Goal: Information Seeking & Learning: Learn about a topic

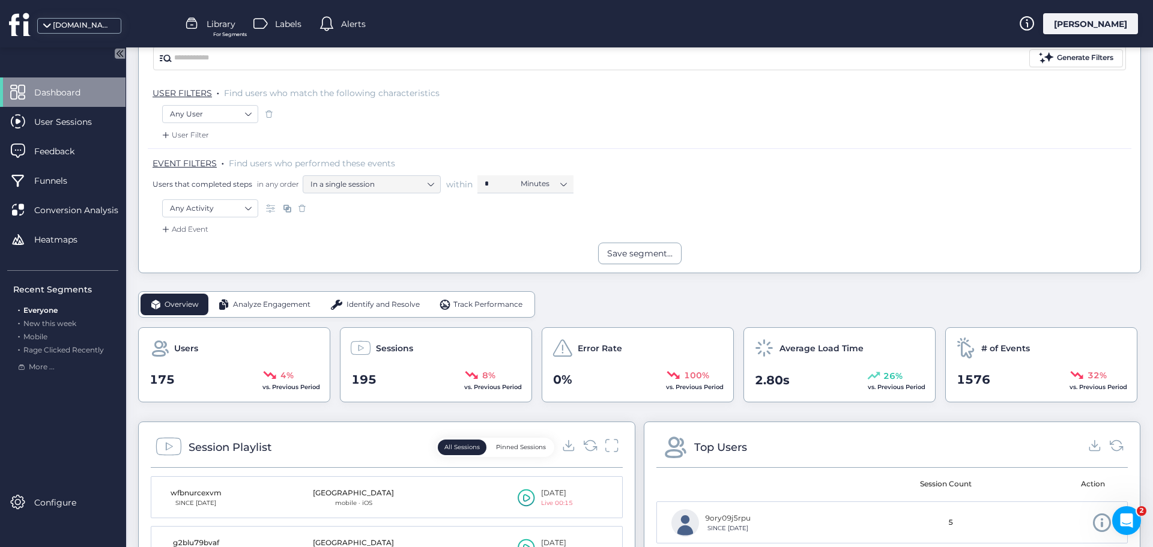
scroll to position [180, 0]
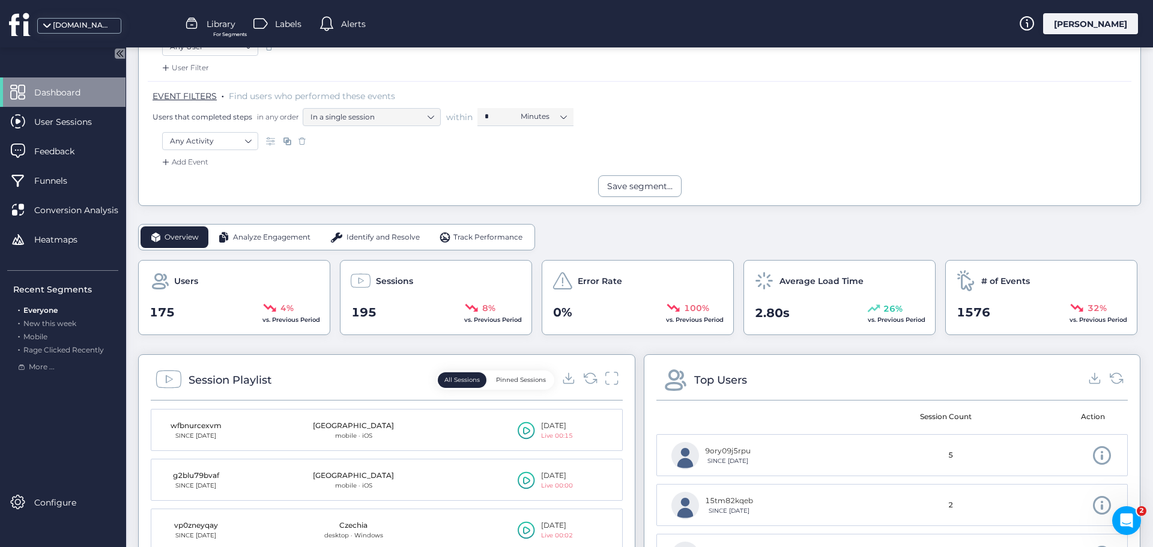
click at [274, 235] on span "Analyze Engagement" at bounding box center [271, 237] width 77 height 11
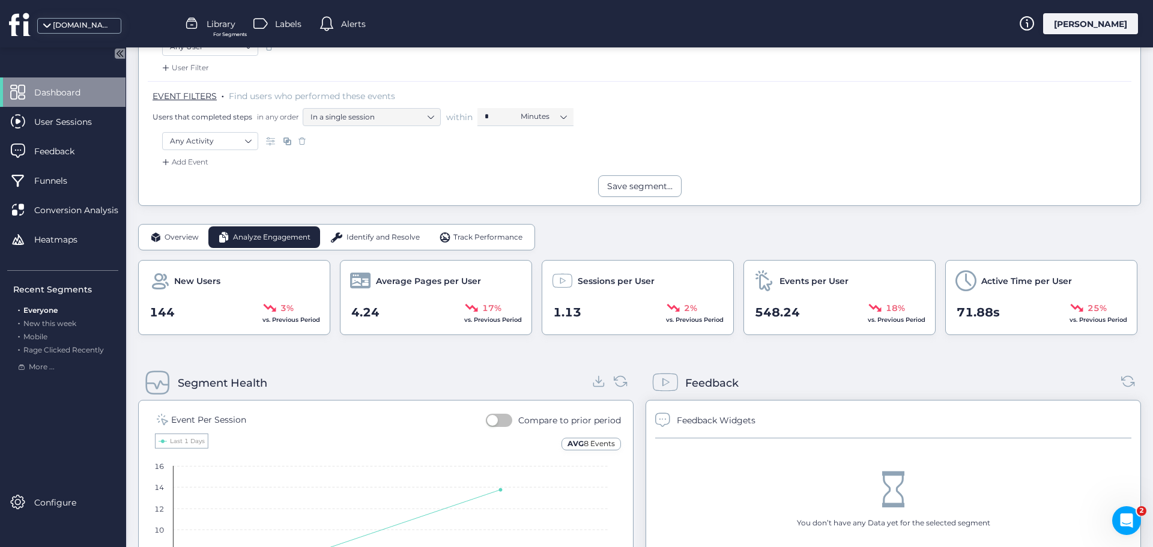
click at [350, 234] on span "Identify and Resolve" at bounding box center [383, 237] width 73 height 11
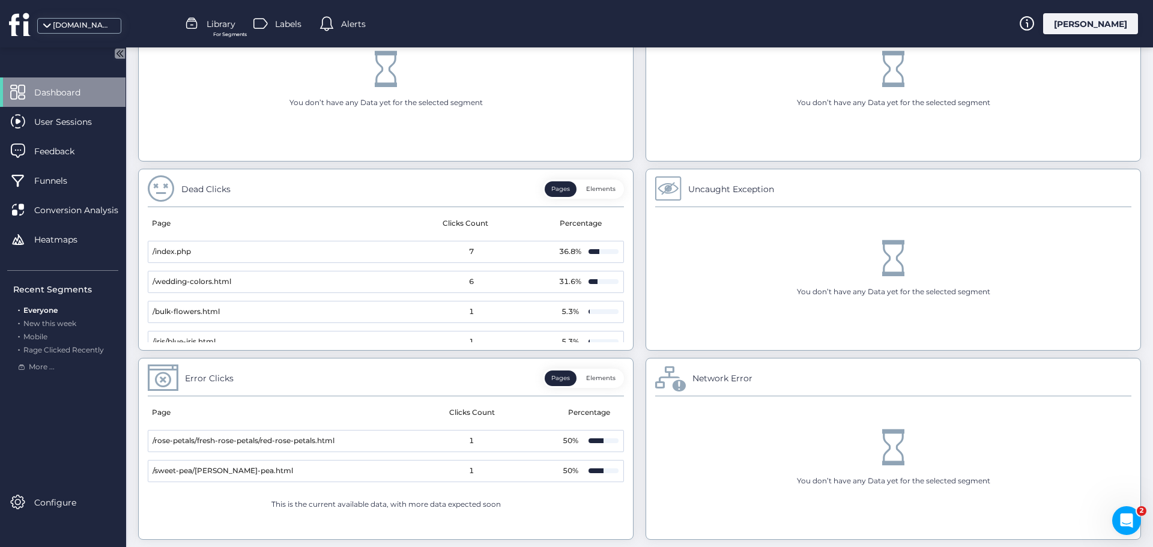
scroll to position [300, 0]
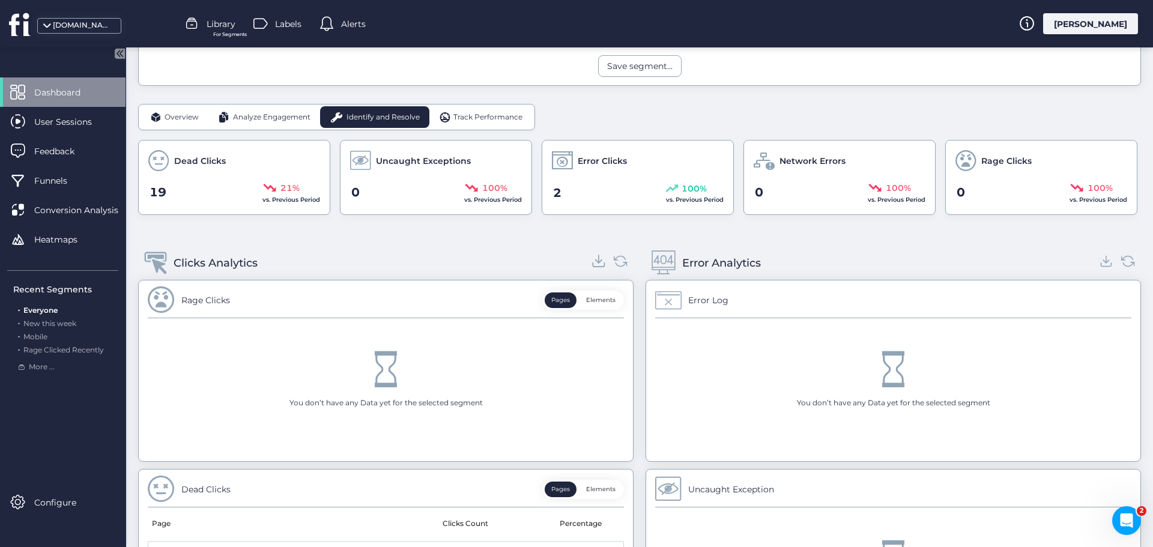
click at [597, 257] on icon at bounding box center [599, 261] width 16 height 16
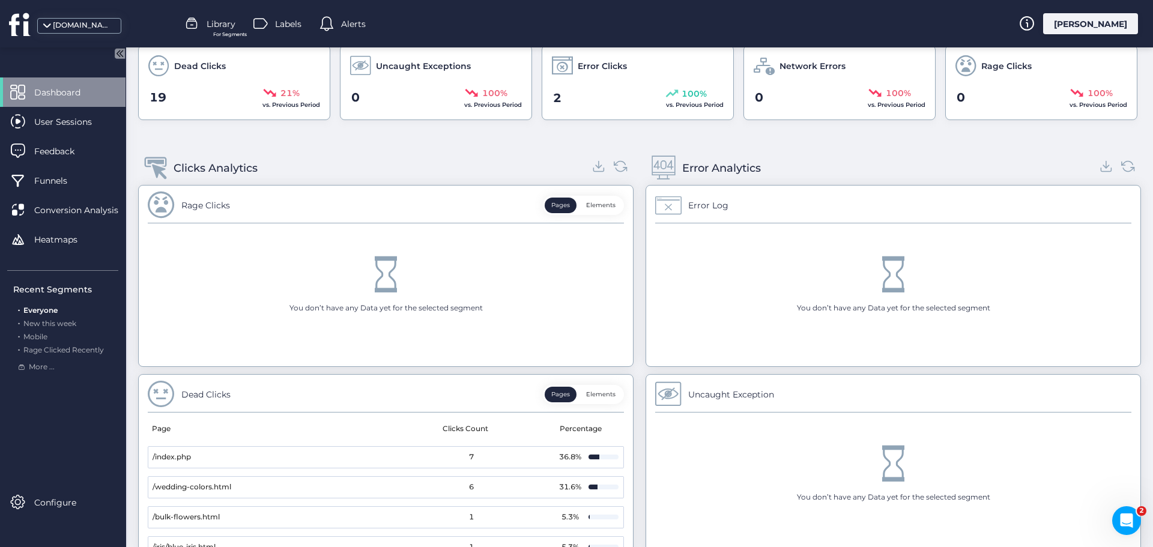
scroll to position [0, 0]
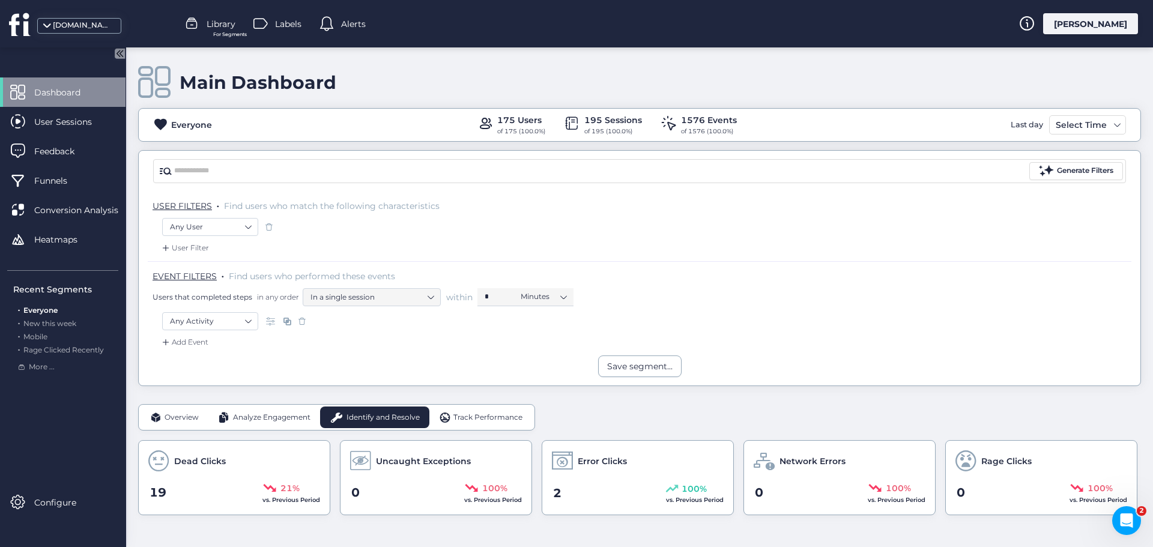
click at [502, 420] on span "Track Performance" at bounding box center [488, 417] width 69 height 11
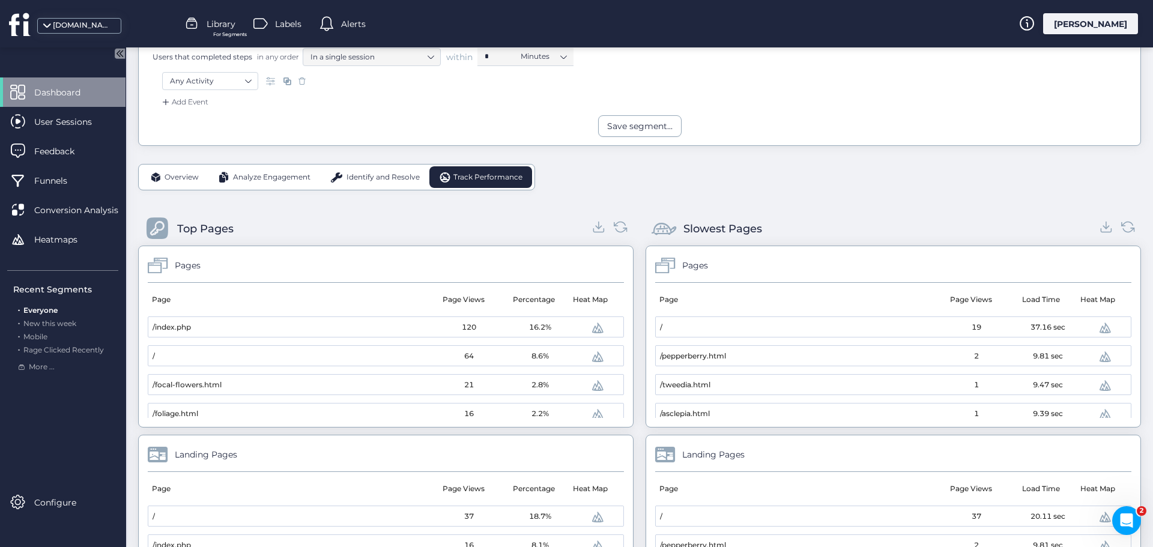
scroll to position [60, 0]
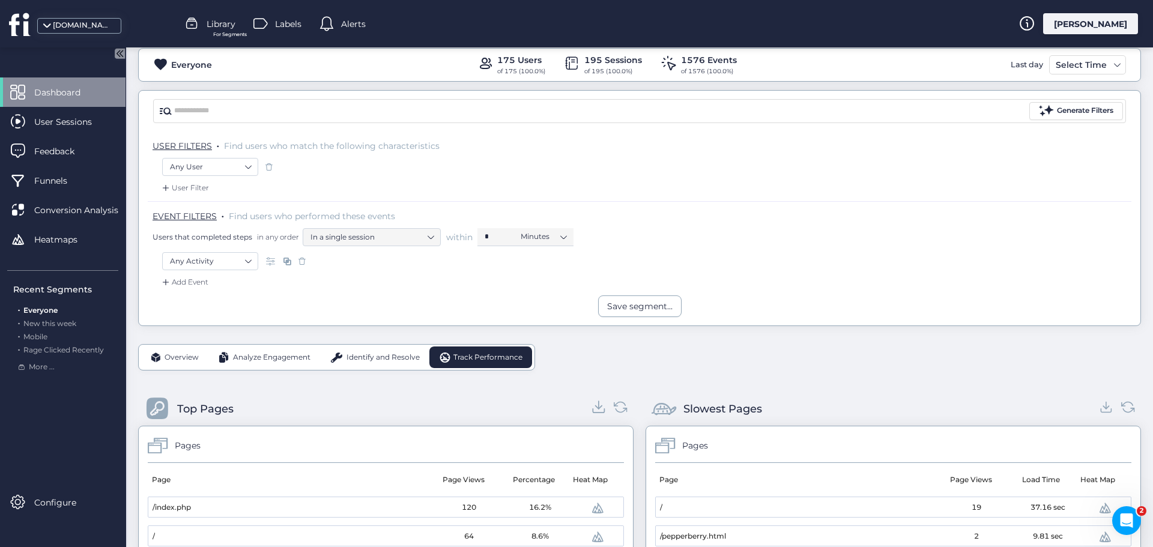
click at [596, 408] on icon at bounding box center [599, 407] width 7 height 3
click at [1099, 404] on icon at bounding box center [1107, 407] width 16 height 16
